Goal: Task Accomplishment & Management: Manage account settings

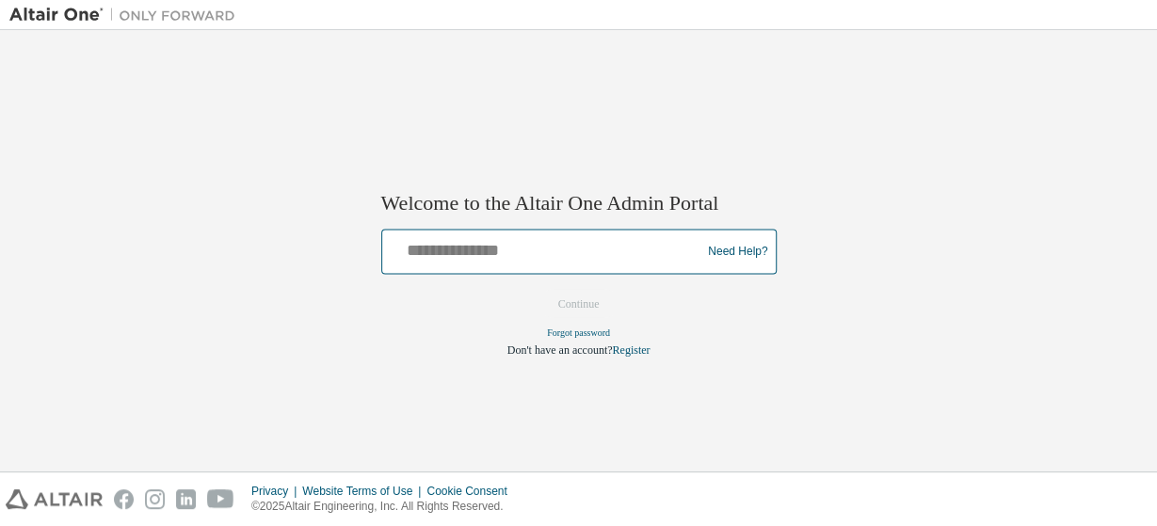
click at [414, 251] on input "text" at bounding box center [545, 246] width 310 height 27
type input "**********"
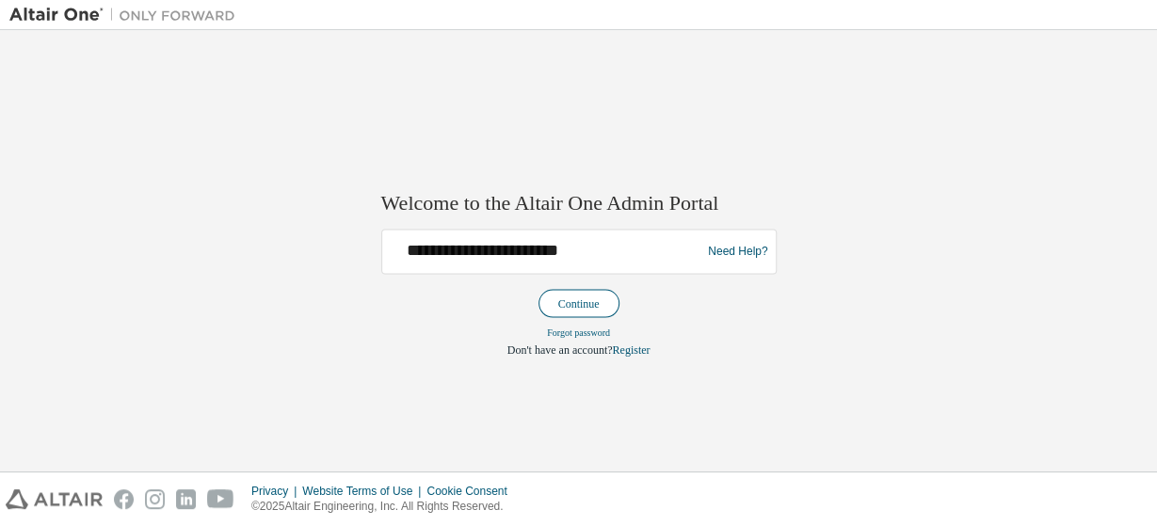
click at [570, 303] on button "Continue" at bounding box center [579, 303] width 81 height 28
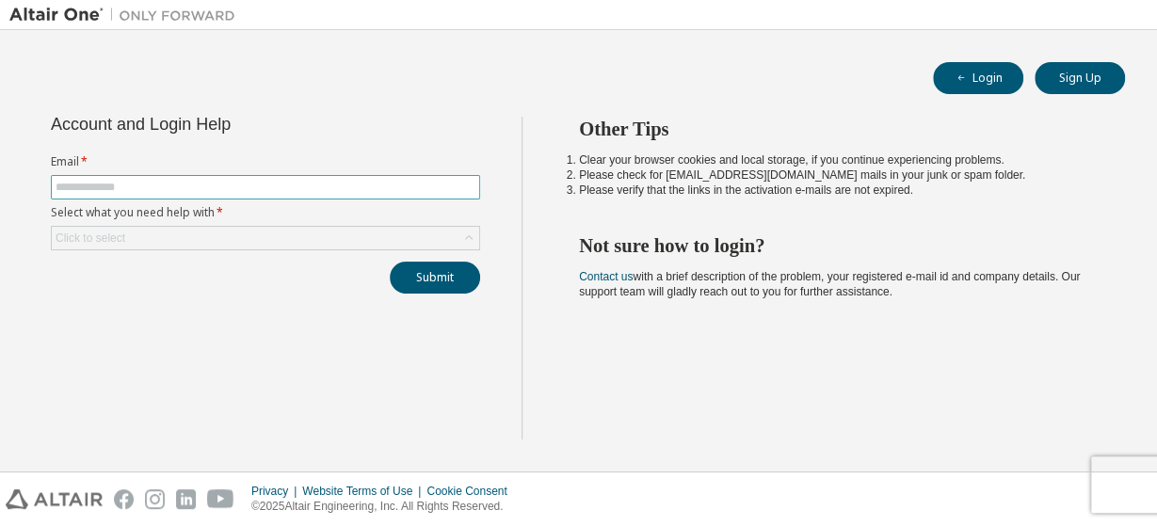
click at [133, 185] on input "text" at bounding box center [266, 187] width 420 height 15
type input "**********"
click at [283, 239] on div "Click to select" at bounding box center [265, 238] width 427 height 23
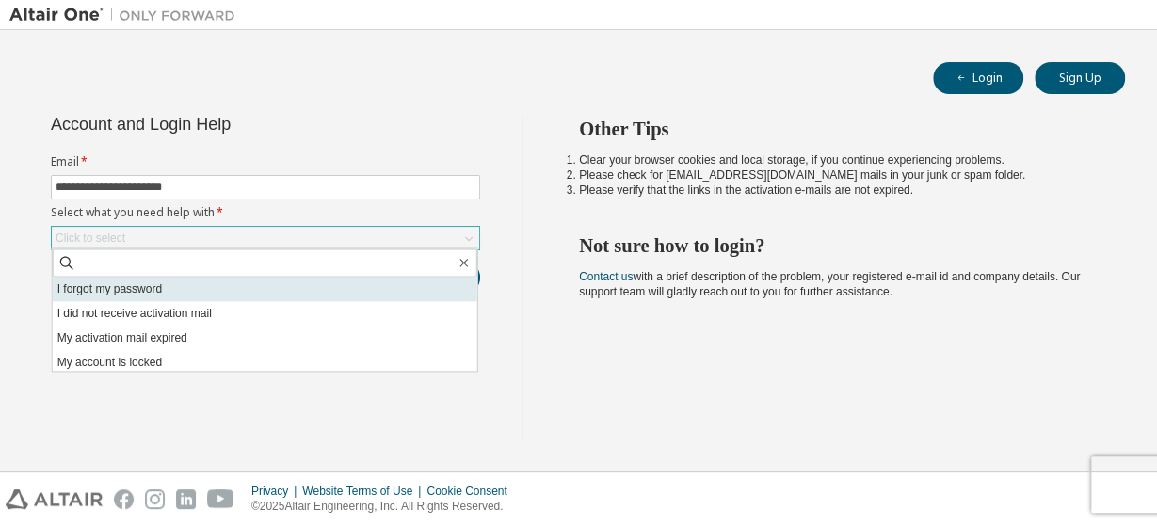
click at [219, 293] on li "I forgot my password" at bounding box center [265, 289] width 425 height 24
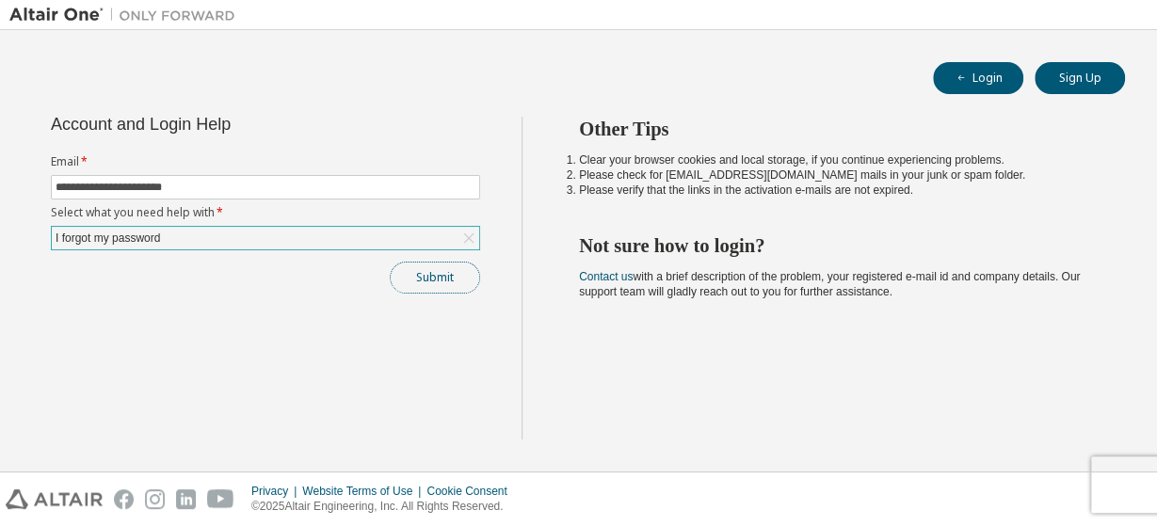
click at [419, 281] on button "Submit" at bounding box center [435, 278] width 90 height 32
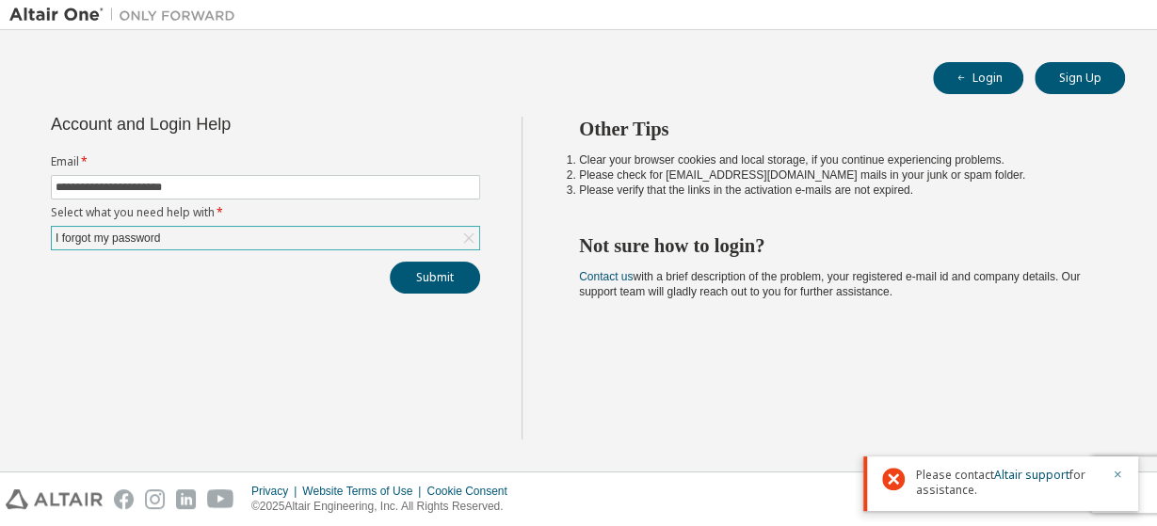
click at [1118, 480] on icon "button" at bounding box center [1117, 474] width 11 height 11
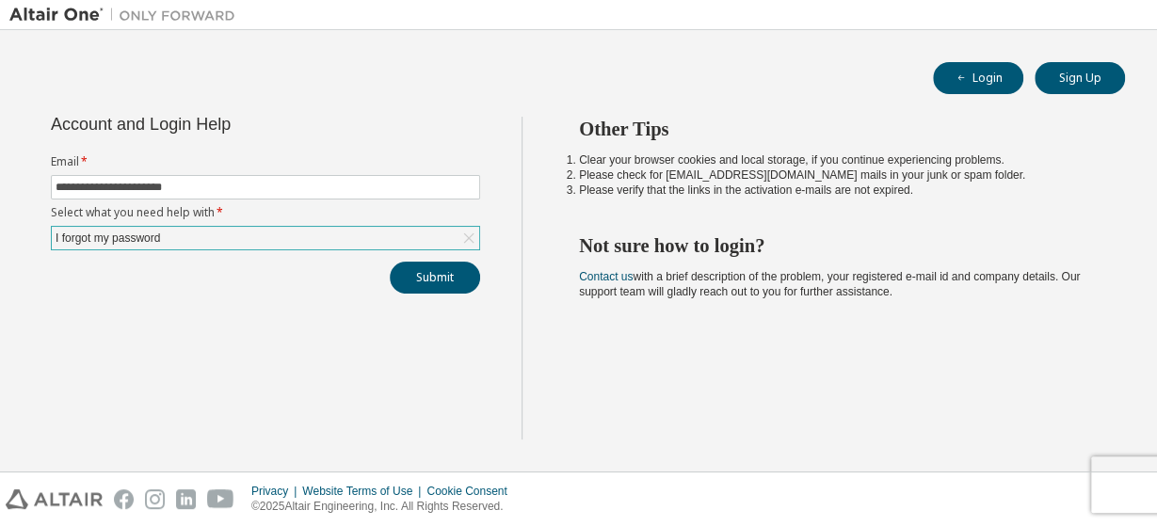
click at [767, 369] on div "Other Tips Clear your browser cookies and local storage, if you continue experi…" at bounding box center [835, 278] width 626 height 323
click at [991, 71] on button "Login" at bounding box center [978, 78] width 90 height 32
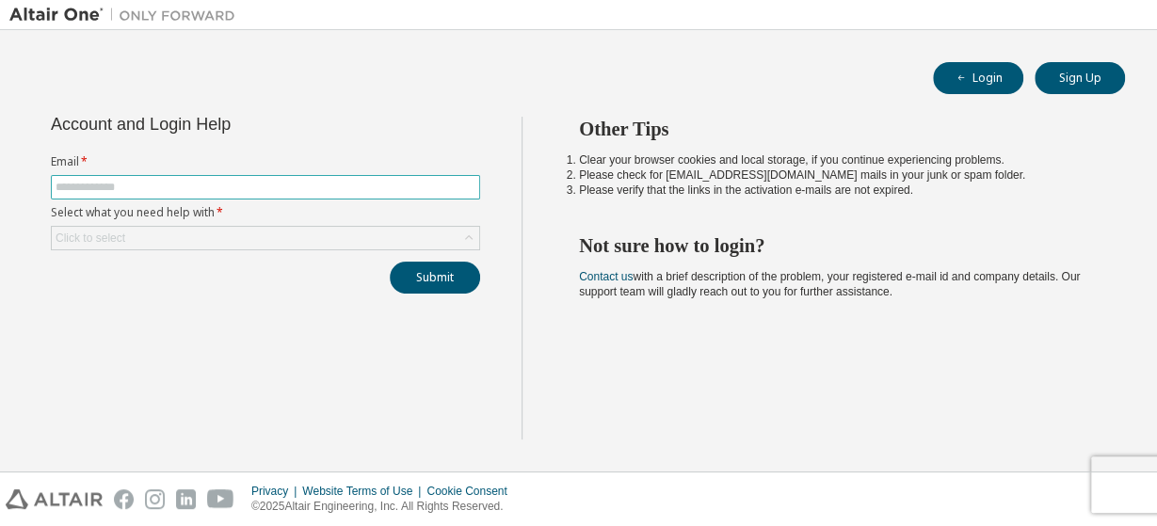
click at [177, 185] on input "text" at bounding box center [266, 187] width 420 height 15
type input "**********"
click at [463, 240] on icon at bounding box center [468, 238] width 19 height 19
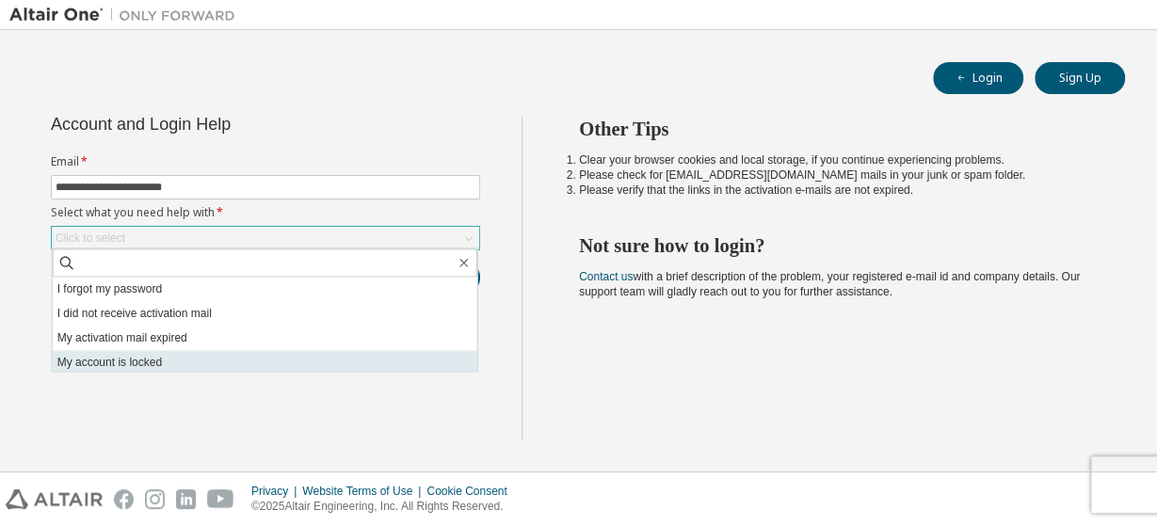
click at [232, 367] on li "My account is locked" at bounding box center [265, 362] width 425 height 24
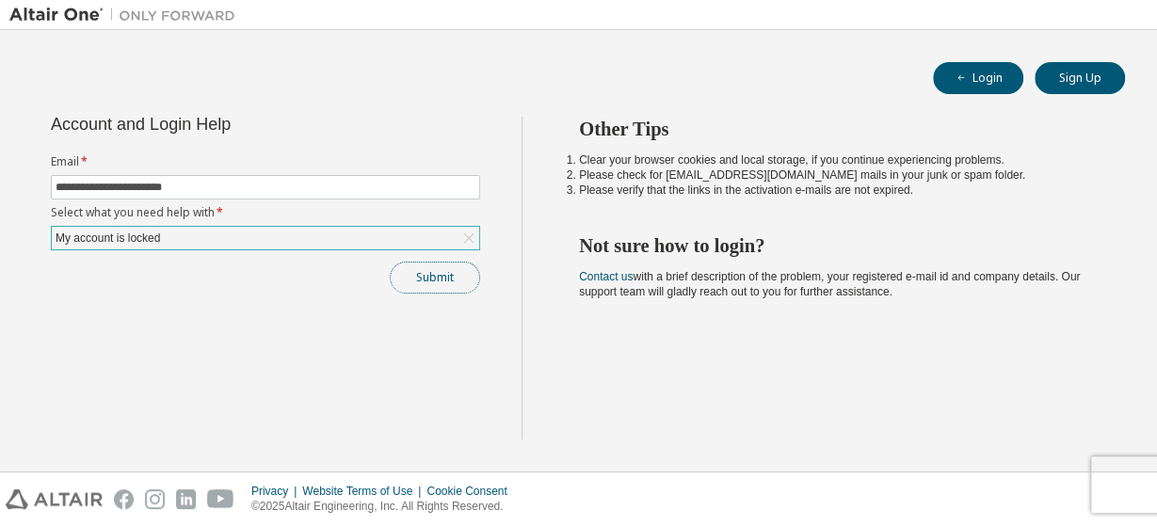
click at [433, 278] on button "Submit" at bounding box center [435, 278] width 90 height 32
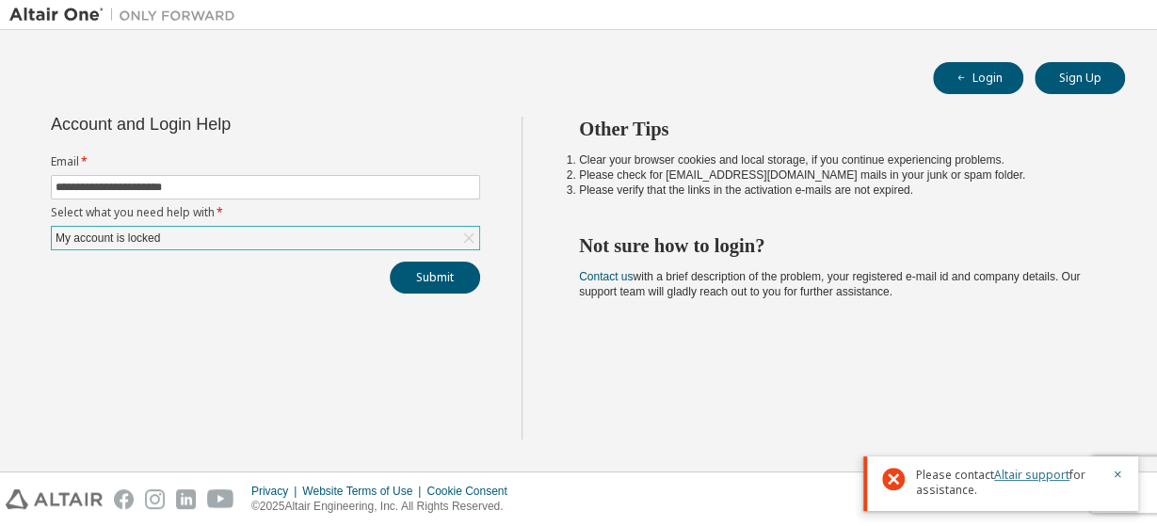
click at [1052, 479] on link "Altair support" at bounding box center [1031, 475] width 75 height 16
click at [688, 185] on li "Please verify that the links in the activation e-mails are not expired." at bounding box center [835, 190] width 512 height 15
drag, startPoint x: 664, startPoint y: 175, endPoint x: 754, endPoint y: 174, distance: 90.4
click at [754, 174] on li "Please check for [EMAIL_ADDRESS][DOMAIN_NAME] mails in your junk or spam folder." at bounding box center [835, 175] width 512 height 15
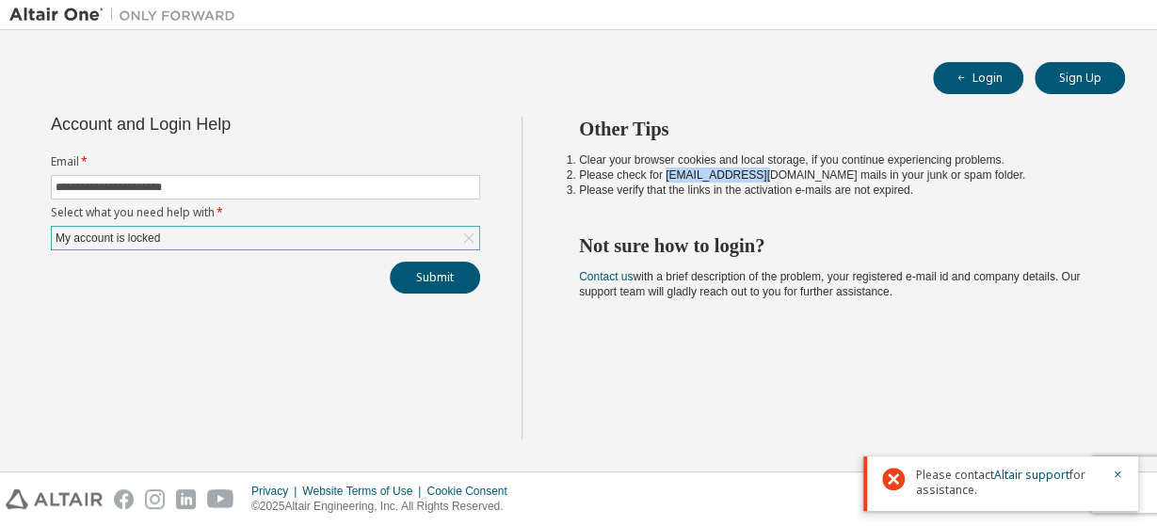
copy li "[EMAIL_ADDRESS][DOMAIN_NAME]"
click at [143, 308] on div "**********" at bounding box center [265, 278] width 512 height 323
